Goal: Find specific page/section: Find specific page/section

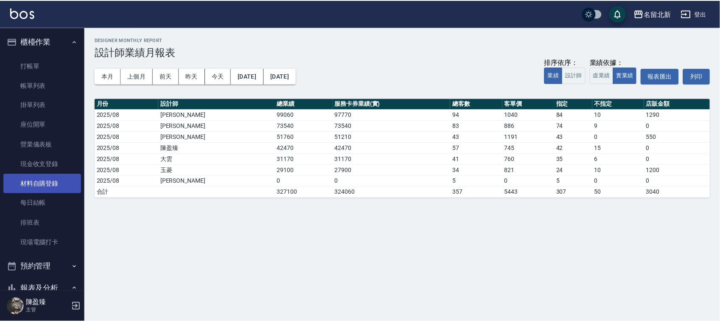
scroll to position [53, 0]
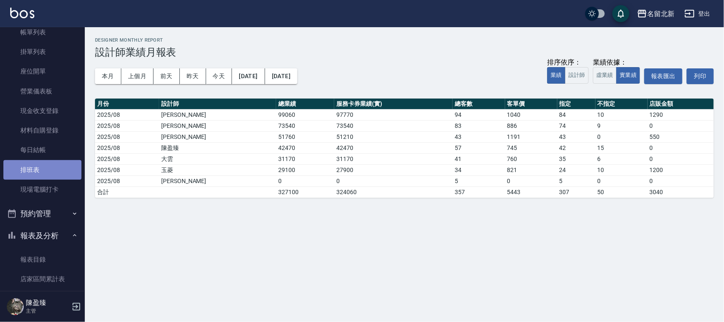
click at [43, 162] on link "排班表" at bounding box center [42, 170] width 78 height 20
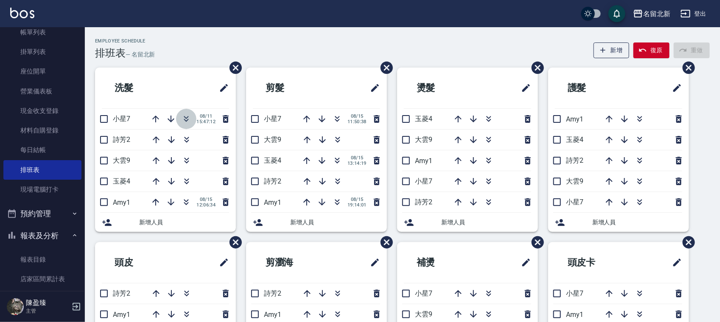
click at [179, 120] on button "button" at bounding box center [186, 119] width 20 height 20
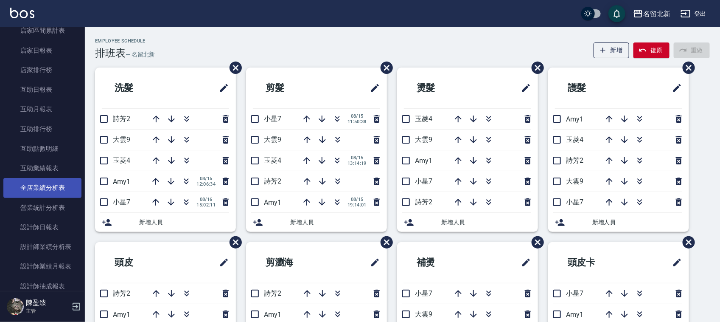
scroll to position [318, 0]
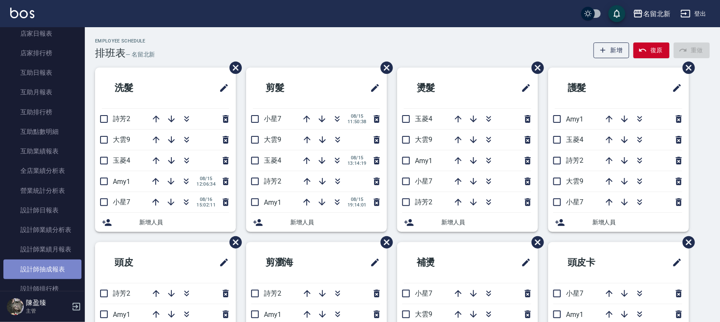
click at [50, 265] on link "設計師抽成報表" at bounding box center [42, 269] width 78 height 20
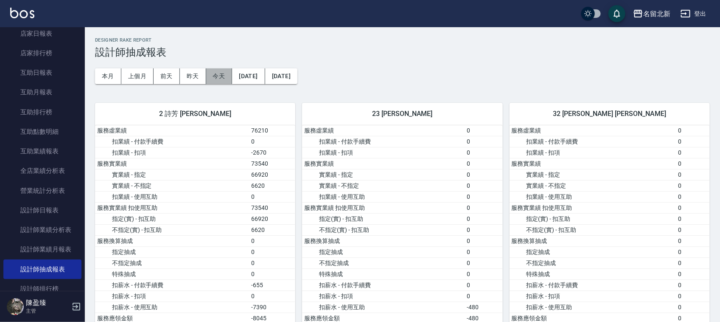
click at [221, 77] on button "今天" at bounding box center [219, 76] width 26 height 16
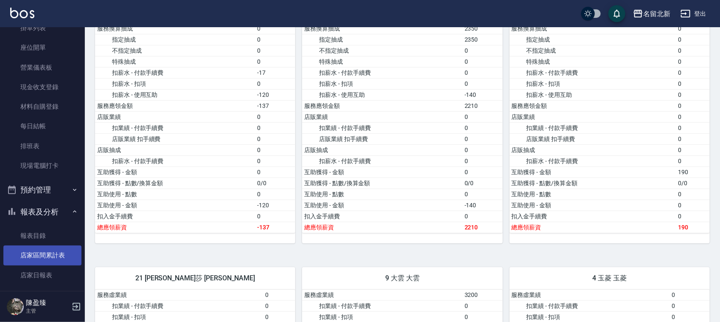
scroll to position [53, 0]
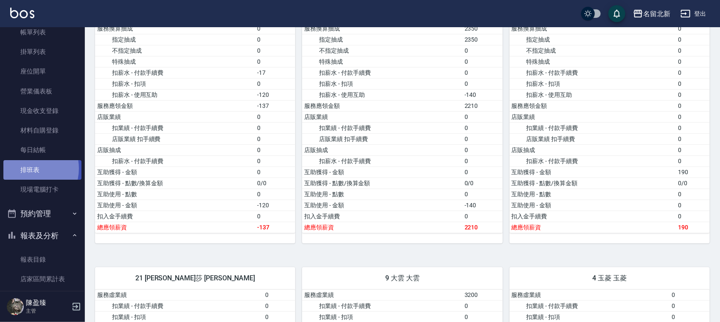
click at [29, 168] on link "排班表" at bounding box center [42, 170] width 78 height 20
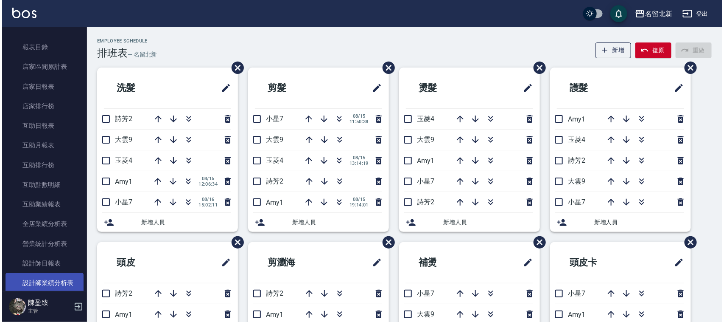
scroll to position [318, 0]
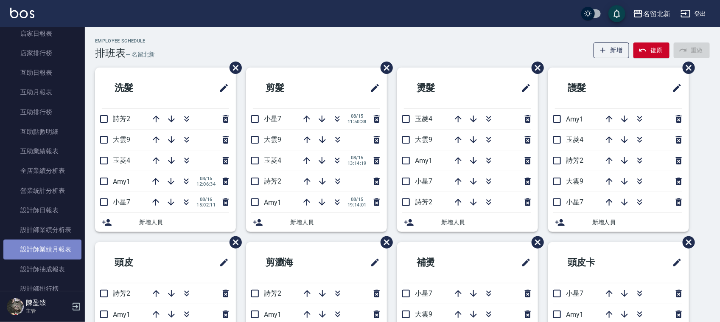
click at [59, 249] on link "設計師業績月報表" at bounding box center [42, 249] width 78 height 20
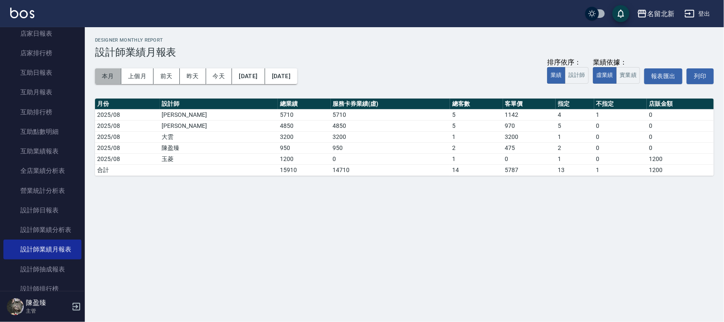
click at [113, 79] on button "本月" at bounding box center [108, 76] width 26 height 16
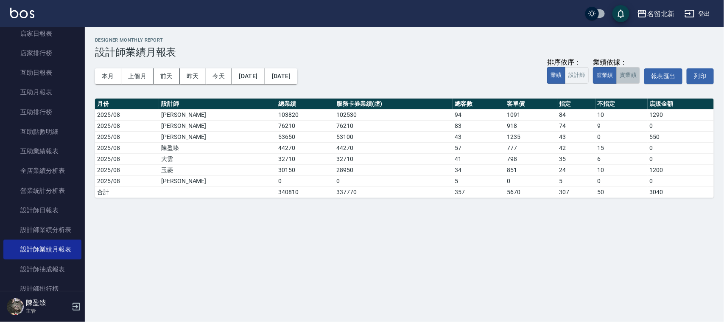
click at [633, 74] on button "實業績" at bounding box center [628, 75] width 24 height 17
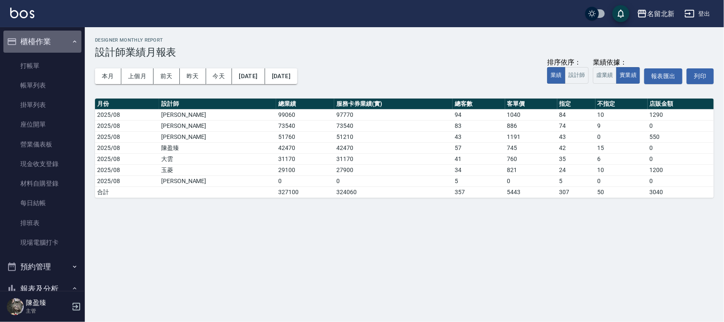
click at [54, 38] on button "櫃檯作業" at bounding box center [42, 42] width 78 height 22
